Goal: Task Accomplishment & Management: Use online tool/utility

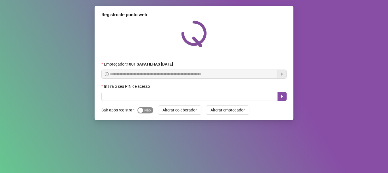
click at [147, 109] on span "Sim Não" at bounding box center [146, 110] width 16 height 6
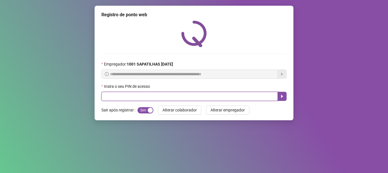
click at [158, 94] on input "text" at bounding box center [189, 96] width 176 height 9
type input "*****"
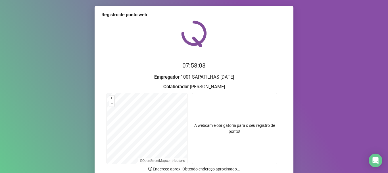
scroll to position [49, 0]
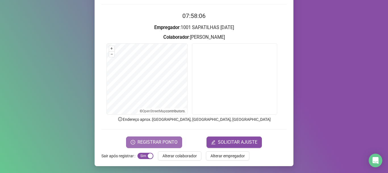
click at [174, 145] on span "REGISTRAR PONTO" at bounding box center [158, 141] width 40 height 7
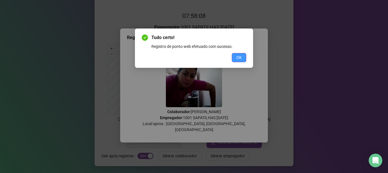
click at [236, 57] on span "OK" at bounding box center [238, 57] width 5 height 6
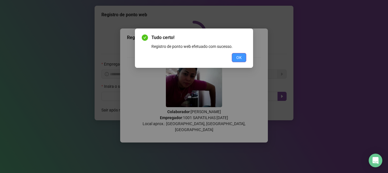
scroll to position [0, 0]
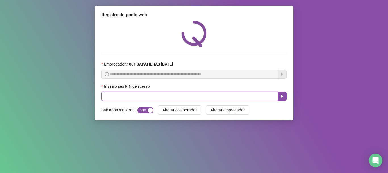
click at [218, 95] on input "text" at bounding box center [189, 96] width 176 height 9
type input "*****"
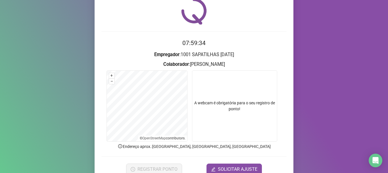
scroll to position [49, 0]
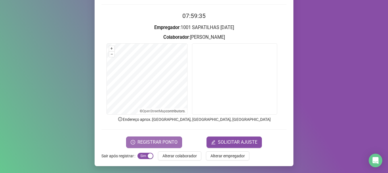
click at [168, 140] on span "REGISTRAR PONTO" at bounding box center [158, 141] width 40 height 7
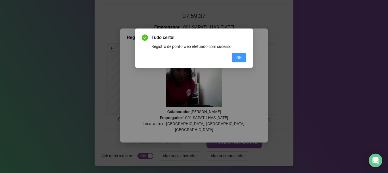
click at [244, 61] on button "OK" at bounding box center [239, 57] width 14 height 9
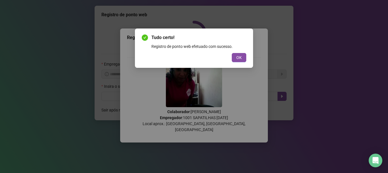
scroll to position [0, 0]
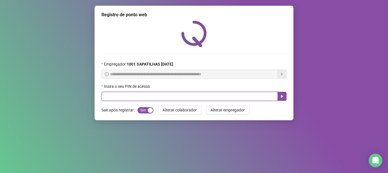
click at [169, 98] on input "text" at bounding box center [189, 96] width 176 height 9
type input "*****"
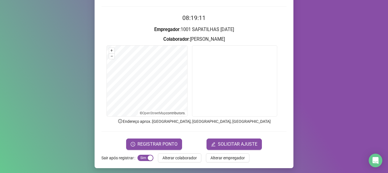
scroll to position [49, 0]
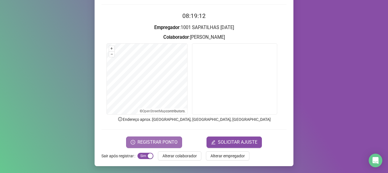
click at [138, 139] on span "REGISTRAR PONTO" at bounding box center [158, 141] width 40 height 7
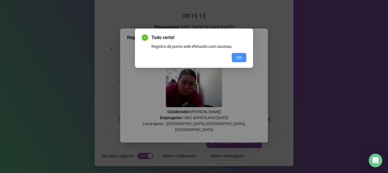
click at [234, 60] on button "OK" at bounding box center [239, 57] width 14 height 9
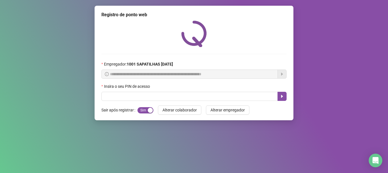
scroll to position [0, 0]
